Goal: Transaction & Acquisition: Obtain resource

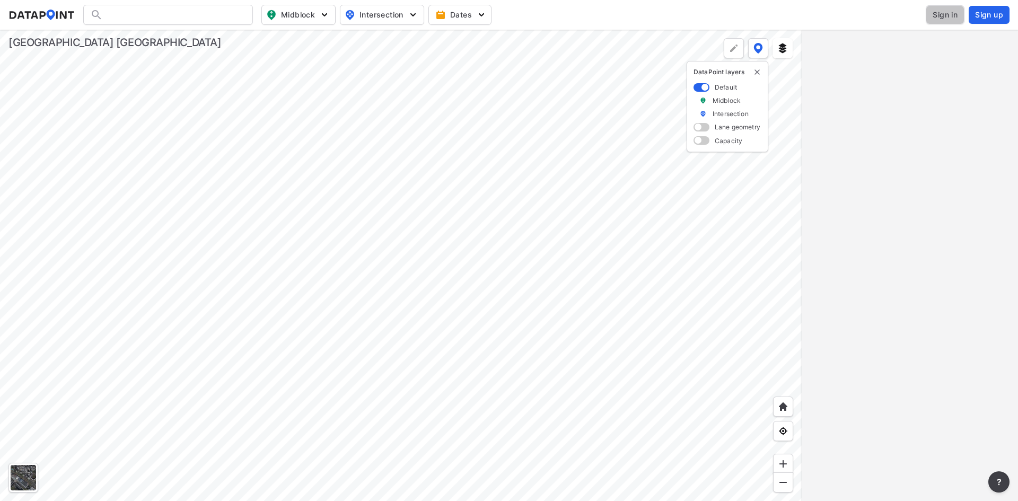
click at [949, 10] on span "Sign in" at bounding box center [945, 15] width 25 height 11
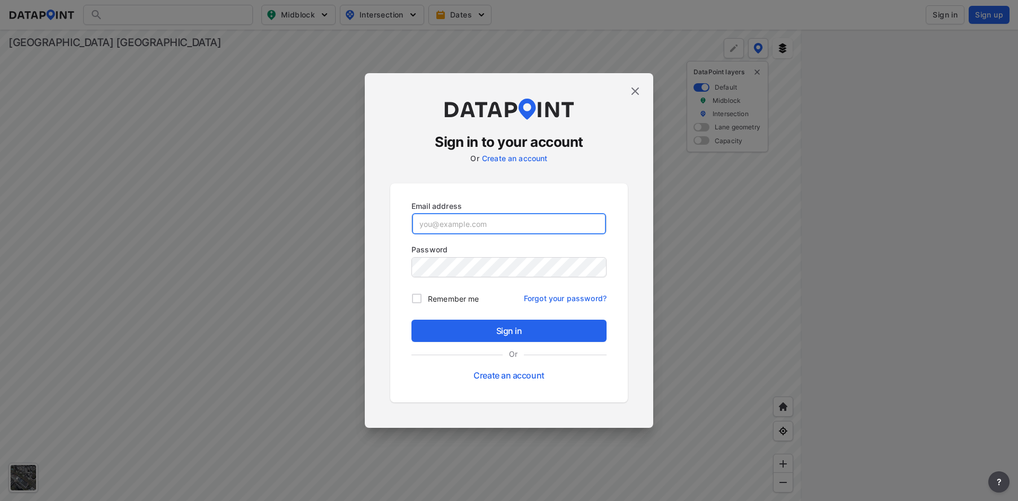
type input "[EMAIL_ADDRESS][DOMAIN_NAME]"
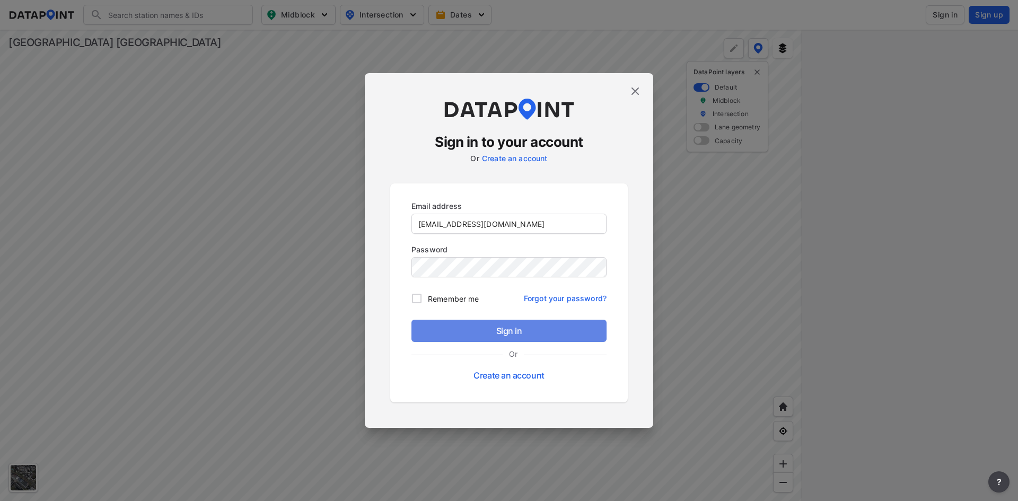
click at [504, 331] on span "Sign in" at bounding box center [509, 330] width 178 height 13
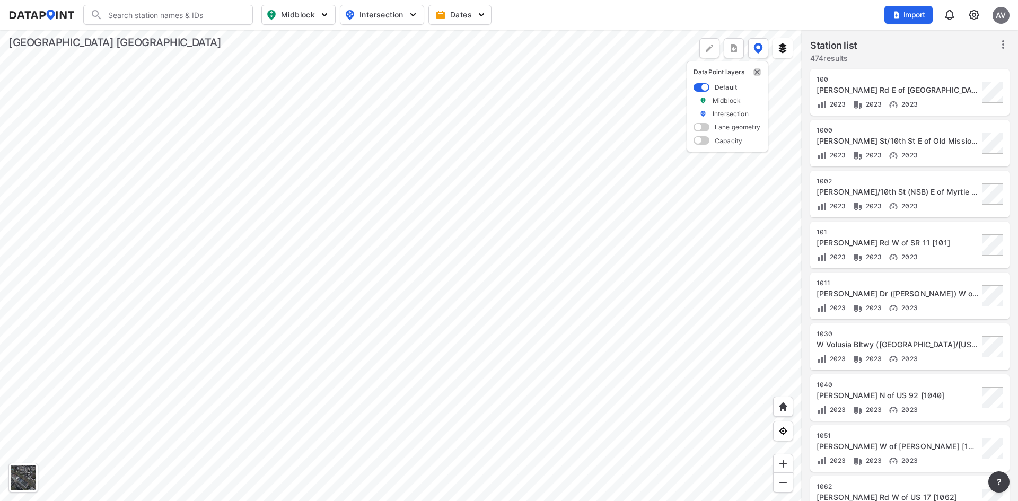
click at [756, 74] on img "delete" at bounding box center [757, 72] width 8 height 8
click at [999, 16] on div "AV" at bounding box center [1001, 15] width 17 height 17
click at [857, 11] on div "Search Please enter a search term. Midblock Intersection Dates Import AV" at bounding box center [508, 15] width 1001 height 20
click at [1004, 42] on icon at bounding box center [1003, 44] width 13 height 13
click at [926, 67] on span "Select stations & export" at bounding box center [957, 68] width 85 height 11
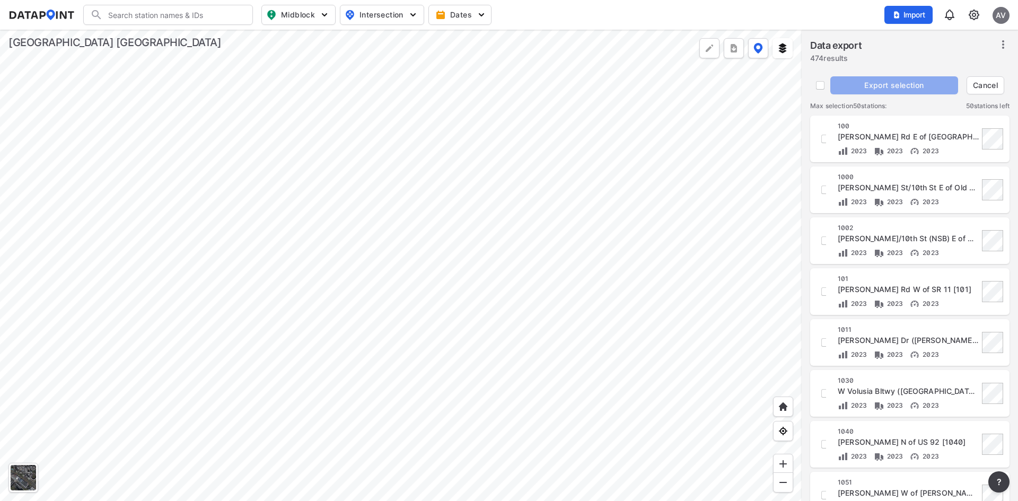
click at [827, 136] on div "[STREET_ADDRESS][PERSON_NAME] [100] 2023 2023 2023" at bounding box center [910, 139] width 187 height 34
click at [823, 190] on input "decorative checkbox" at bounding box center [826, 190] width 18 height 18
checkbox input "true"
click at [824, 142] on input "decorative checkbox" at bounding box center [826, 139] width 18 height 18
checkbox input "true"
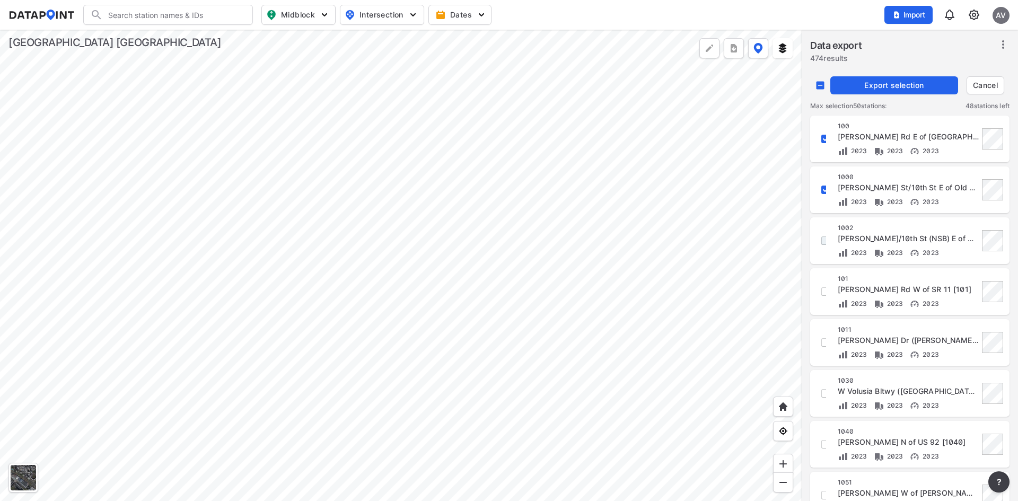
click at [821, 241] on input "decorative checkbox" at bounding box center [826, 241] width 18 height 18
checkbox input "true"
click at [824, 293] on input "decorative checkbox" at bounding box center [826, 292] width 18 height 18
checkbox input "true"
click at [920, 87] on span "Export selection" at bounding box center [894, 85] width 119 height 11
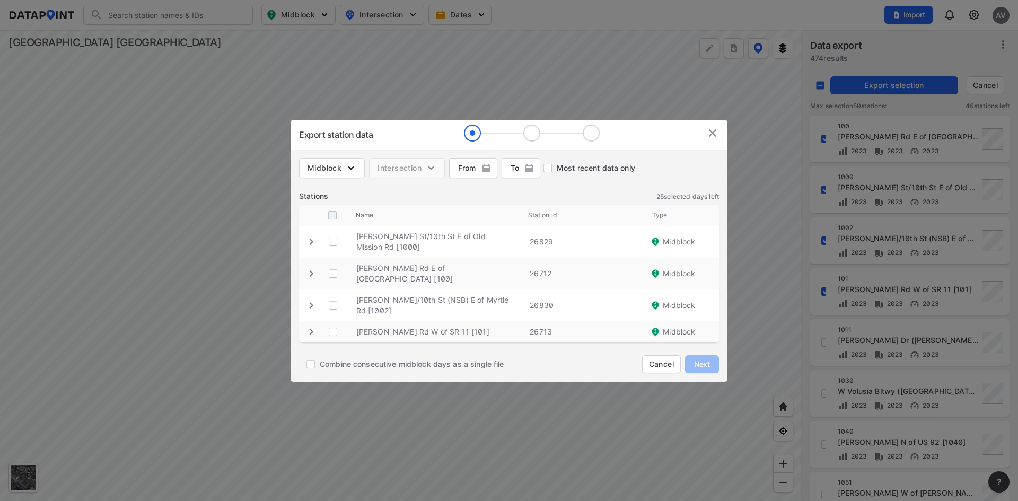
click at [332, 216] on input "decorative checkbox" at bounding box center [332, 215] width 20 height 20
checkbox input "true"
checkbox \ "true"
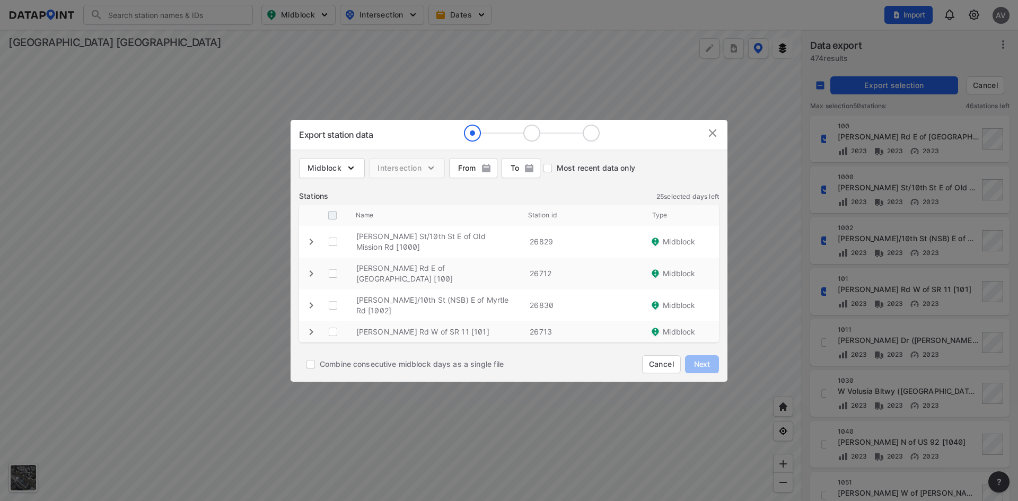
checkbox \ "true"
click at [698, 362] on span "Next" at bounding box center [701, 364] width 21 height 11
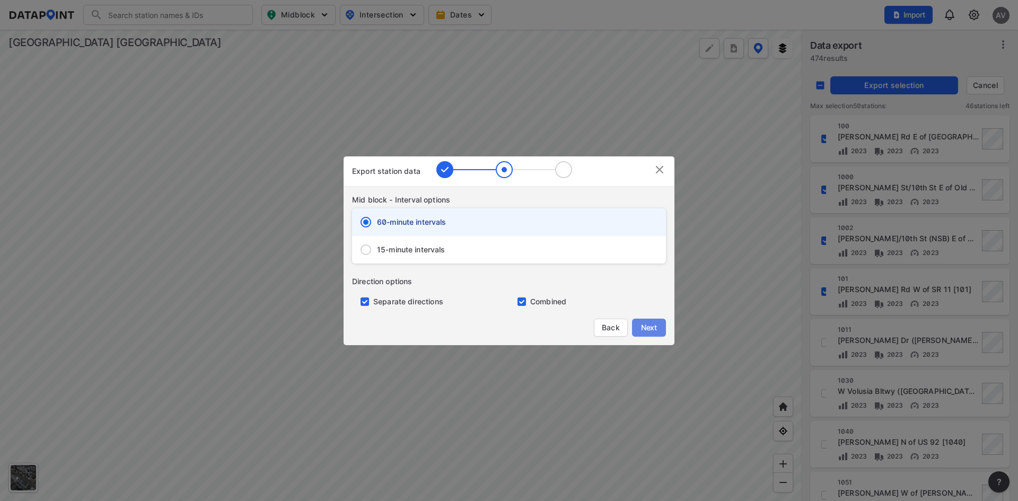
click at [650, 327] on span "Next" at bounding box center [648, 327] width 21 height 11
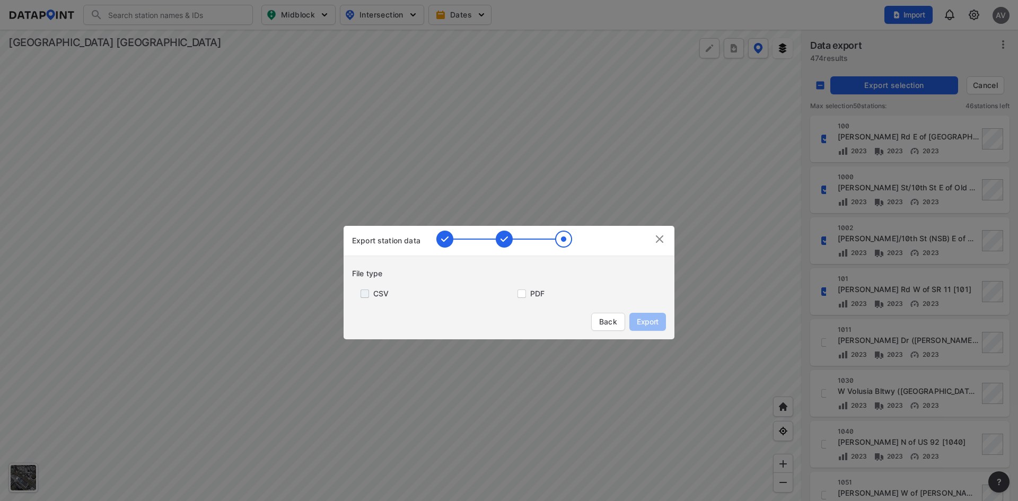
click at [366, 291] on input "primary checkbox" at bounding box center [362, 293] width 21 height 8
checkbox input "true"
click at [522, 294] on input "primary checkbox" at bounding box center [519, 293] width 21 height 8
checkbox input "true"
click at [641, 322] on span "Export" at bounding box center [648, 322] width 24 height 11
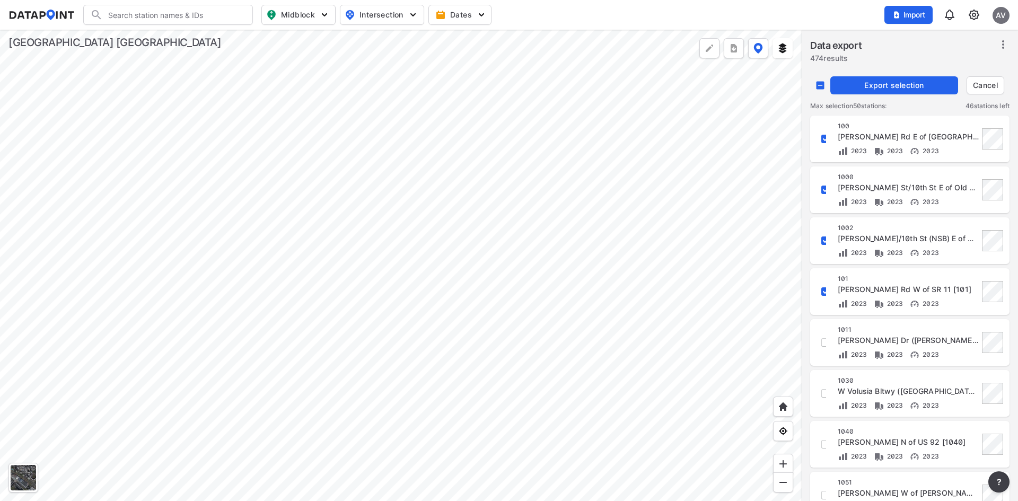
click at [986, 82] on span "Cancel" at bounding box center [985, 85] width 28 height 11
